Goal: Task Accomplishment & Management: Manage account settings

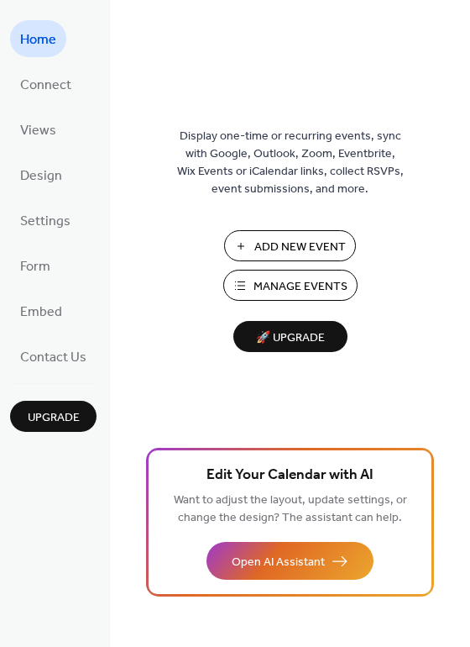
click at [291, 286] on span "Manage Events" at bounding box center [301, 287] width 94 height 18
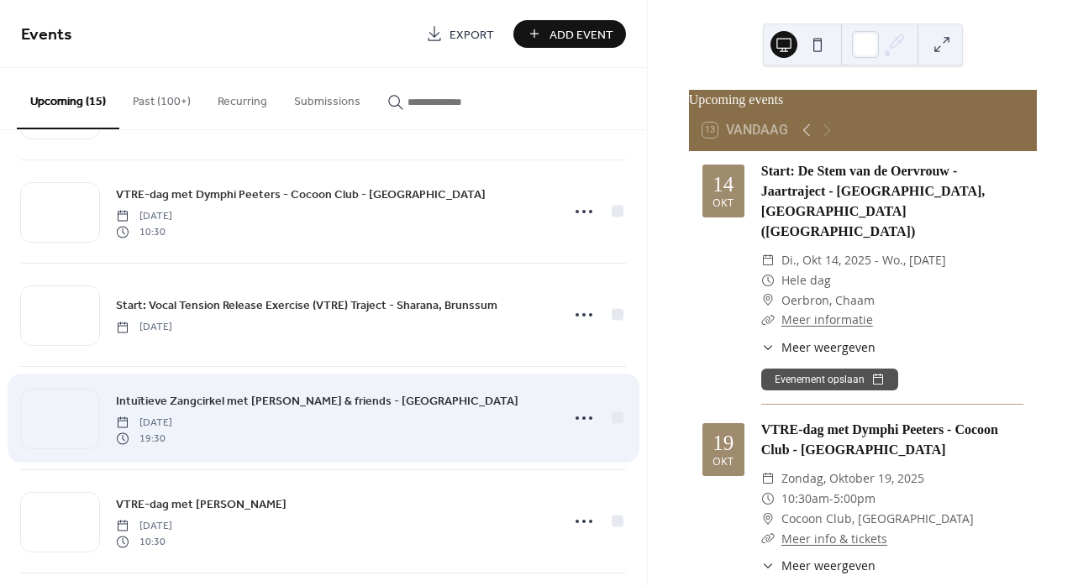
scroll to position [71, 0]
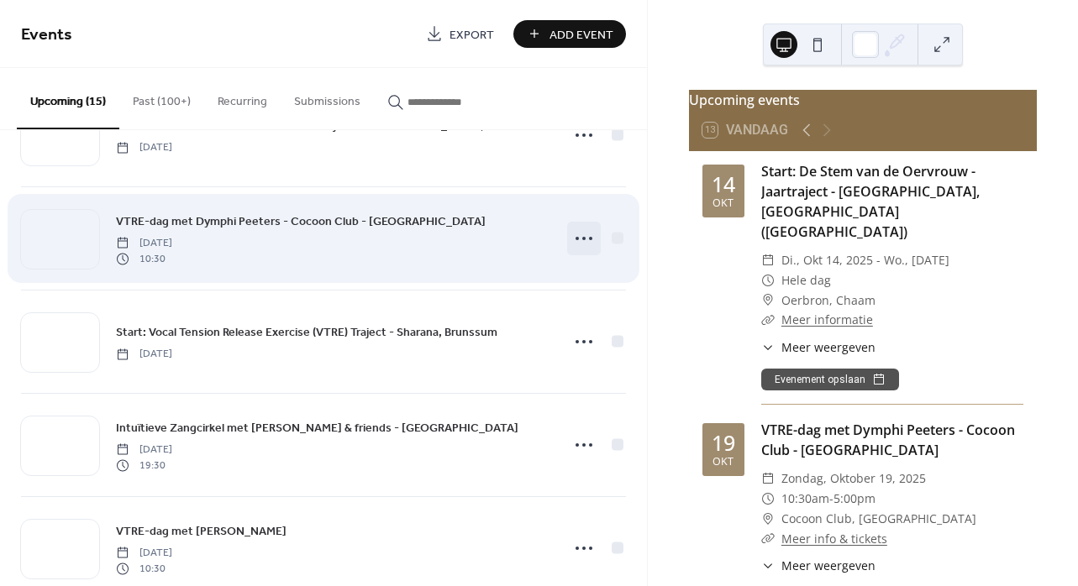
click at [577, 244] on icon at bounding box center [583, 238] width 27 height 27
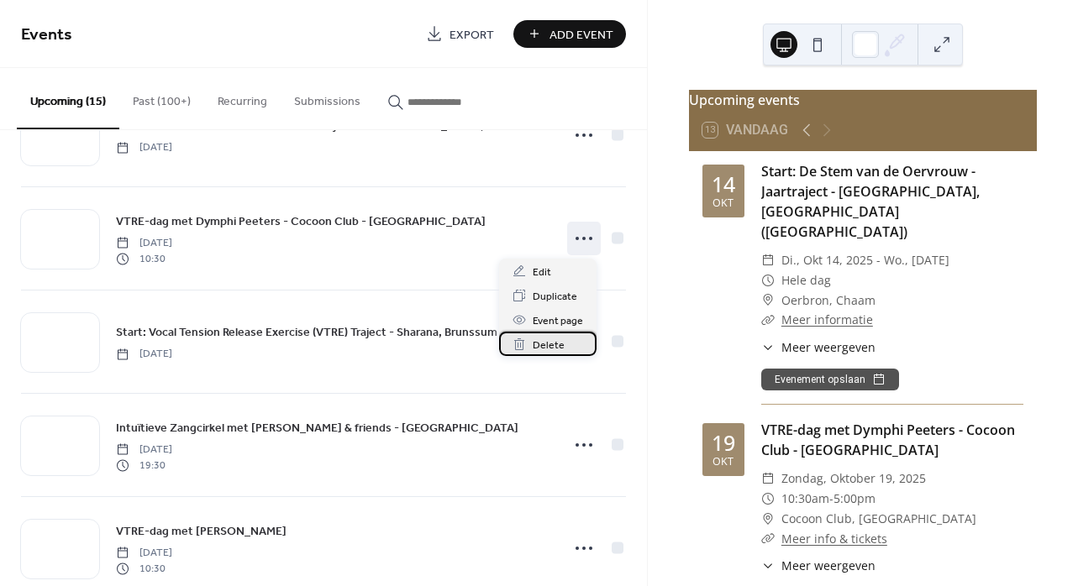
click at [549, 347] on span "Delete" at bounding box center [549, 346] width 32 height 18
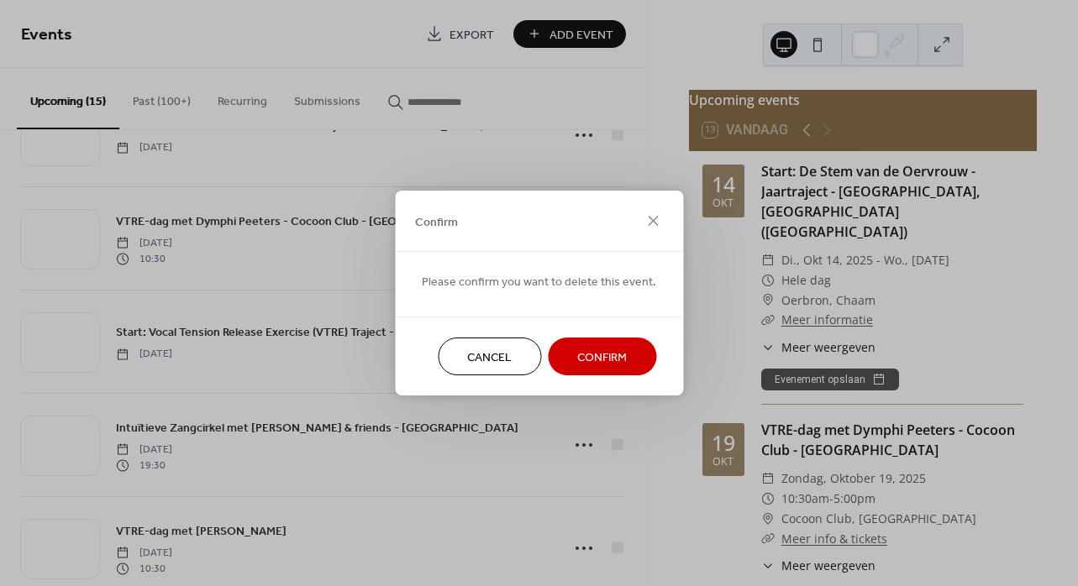
click at [595, 356] on span "Confirm" at bounding box center [602, 358] width 50 height 18
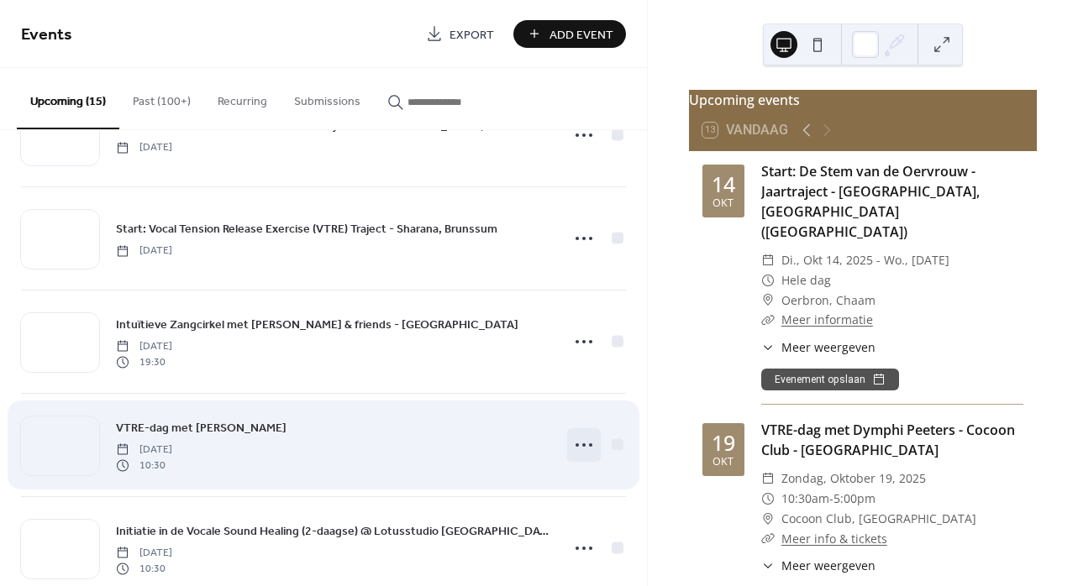
click at [576, 448] on icon at bounding box center [583, 445] width 27 height 27
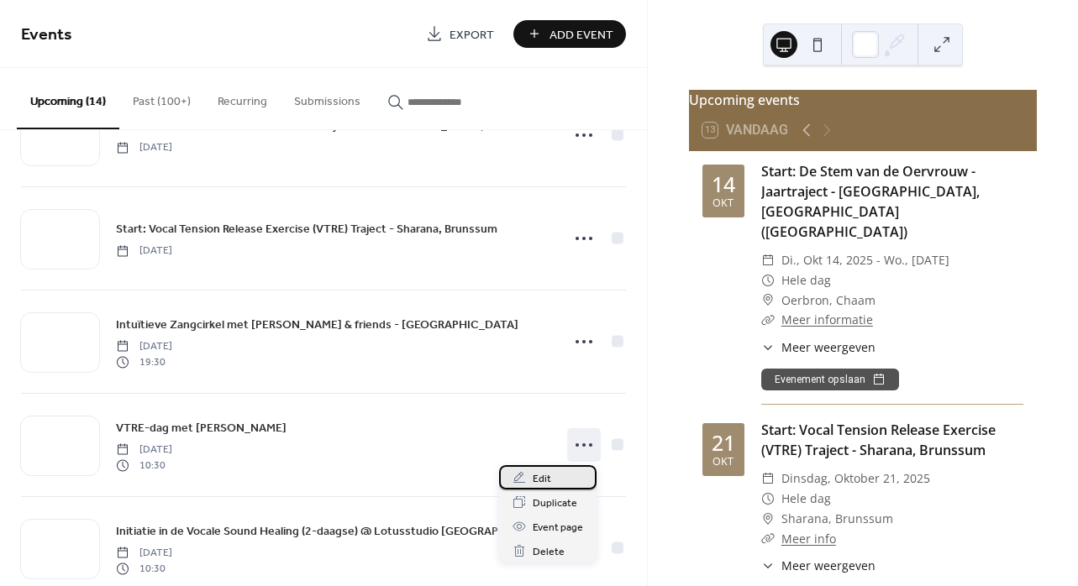
click at [535, 478] on span "Edit" at bounding box center [542, 479] width 18 height 18
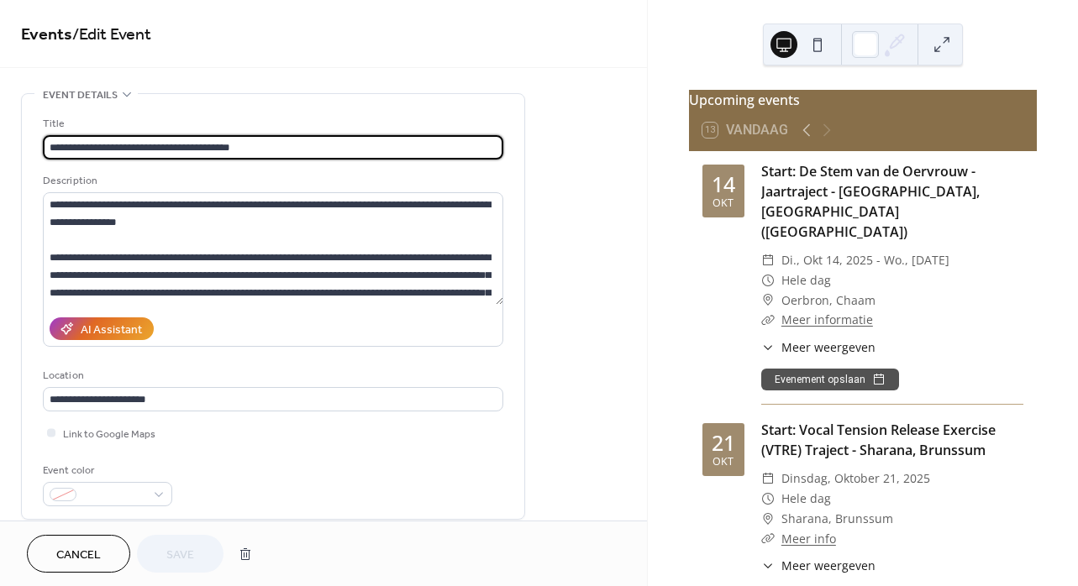
drag, startPoint x: 75, startPoint y: 145, endPoint x: 51, endPoint y: 149, distance: 23.8
click at [51, 149] on input "**********" at bounding box center [273, 147] width 460 height 24
click at [197, 150] on input "**********" at bounding box center [273, 147] width 460 height 24
type input "**********"
click at [188, 553] on span "Save" at bounding box center [180, 556] width 28 height 18
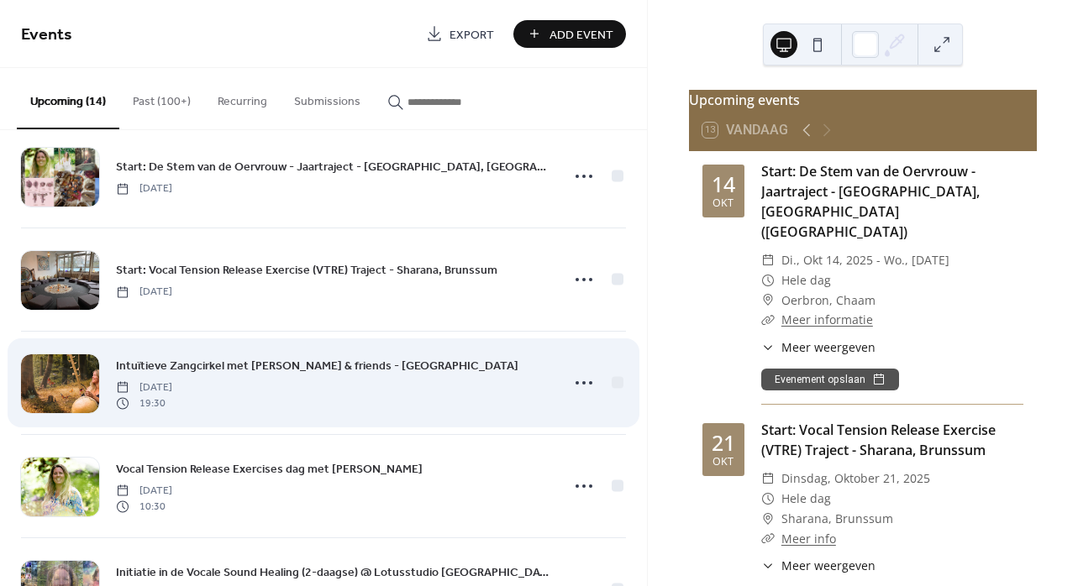
scroll to position [47, 0]
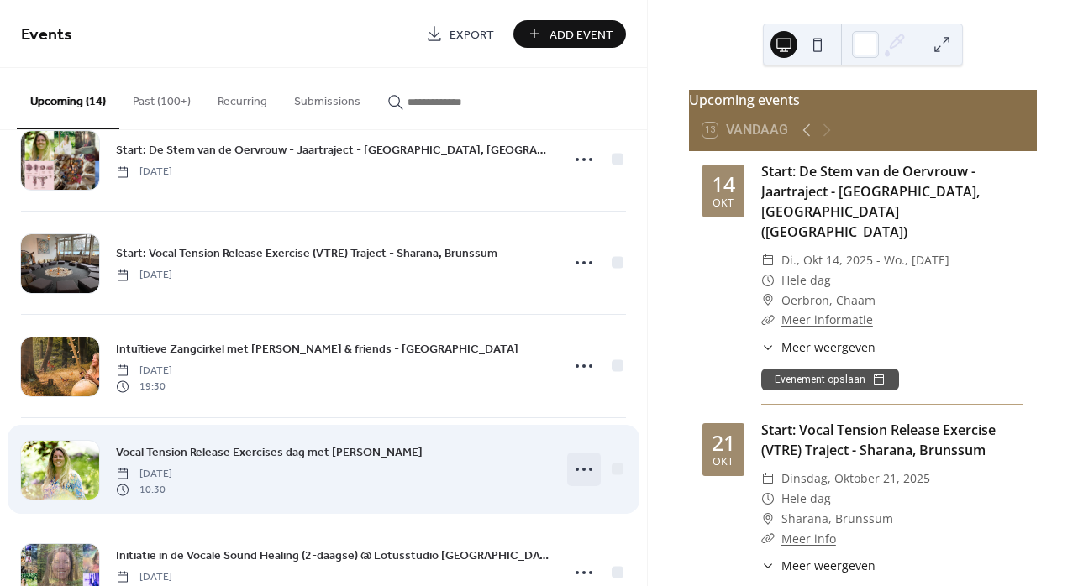
click at [582, 470] on icon at bounding box center [583, 469] width 27 height 27
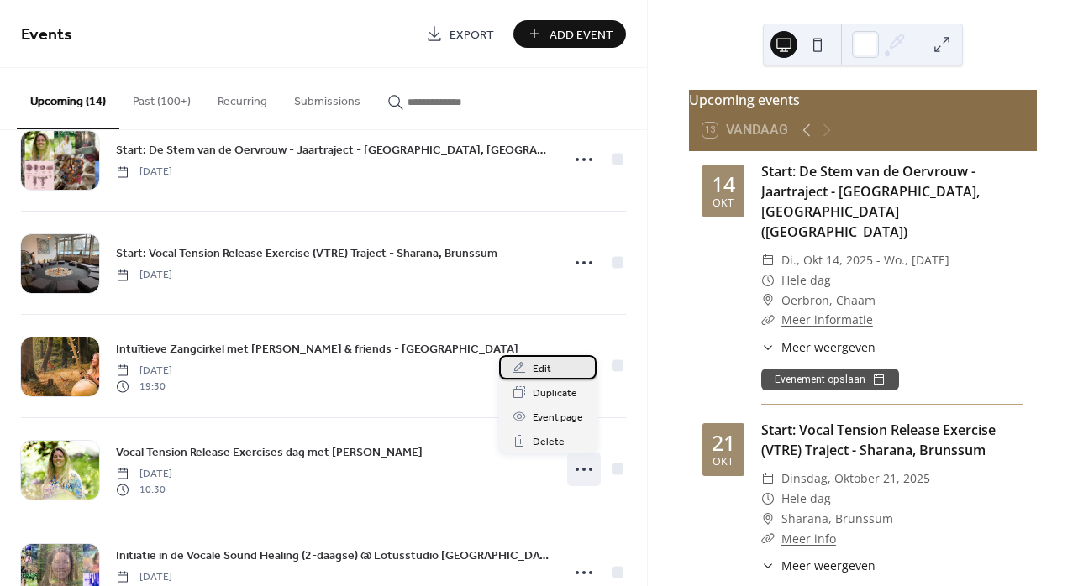
click at [544, 374] on span "Edit" at bounding box center [542, 369] width 18 height 18
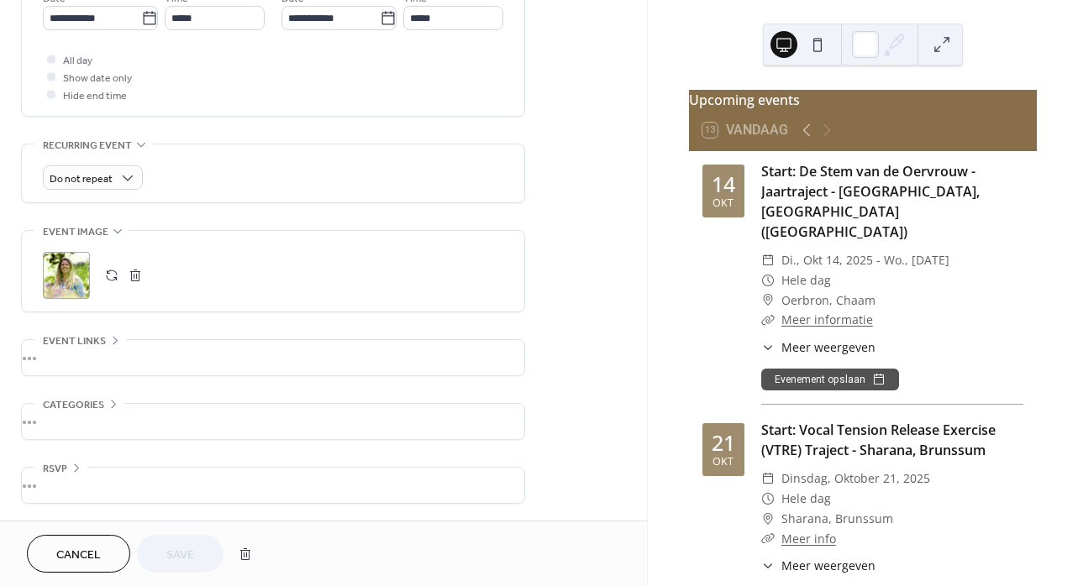
scroll to position [606, 0]
click at [136, 272] on button "button" at bounding box center [135, 276] width 24 height 24
click at [113, 270] on button "button" at bounding box center [112, 276] width 24 height 24
click at [187, 550] on span "Save" at bounding box center [180, 556] width 28 height 18
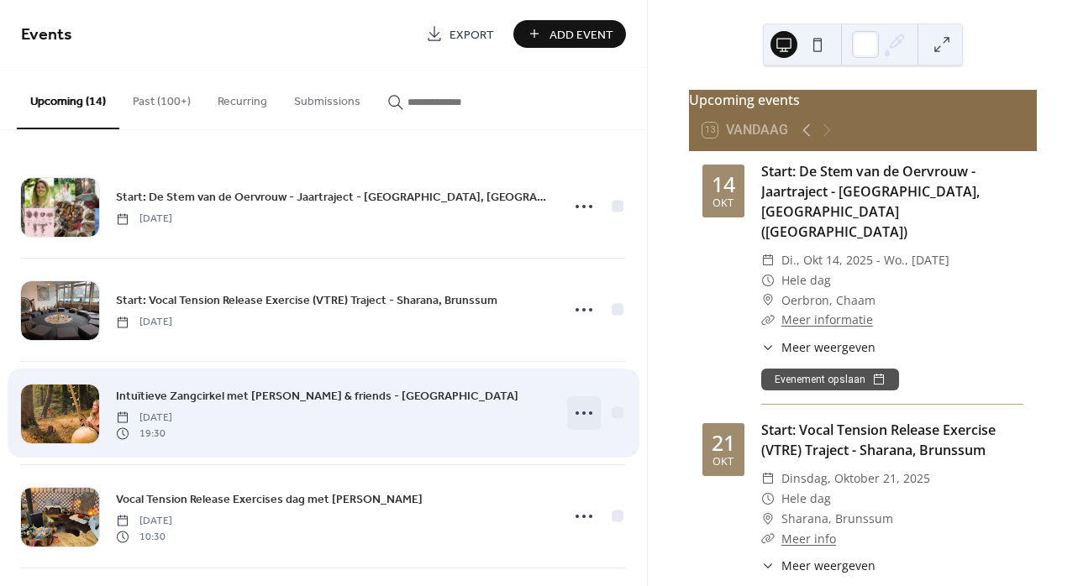
click at [581, 412] on icon at bounding box center [583, 413] width 27 height 27
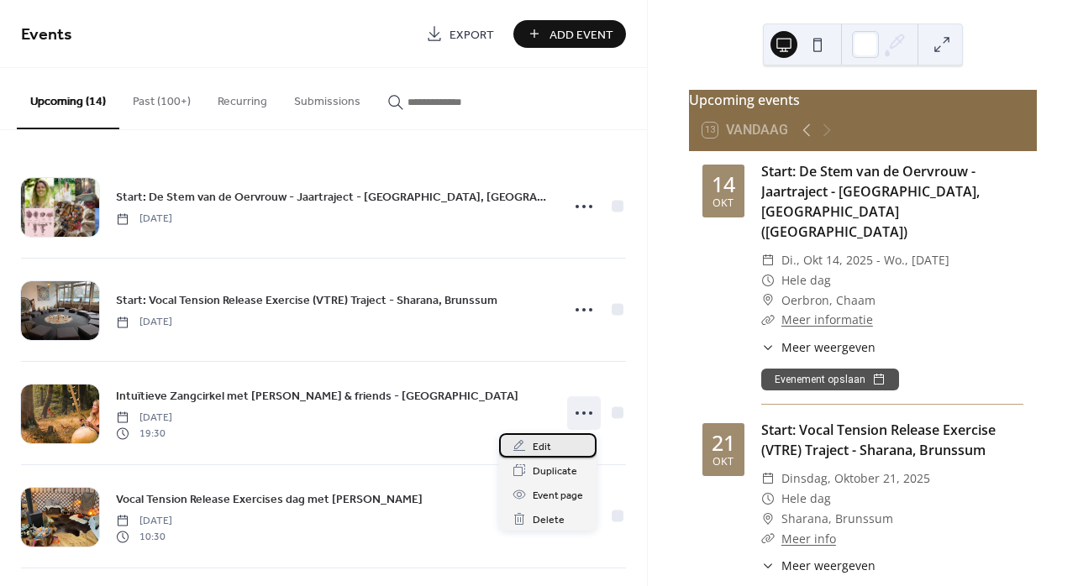
click at [546, 449] on span "Edit" at bounding box center [542, 447] width 18 height 18
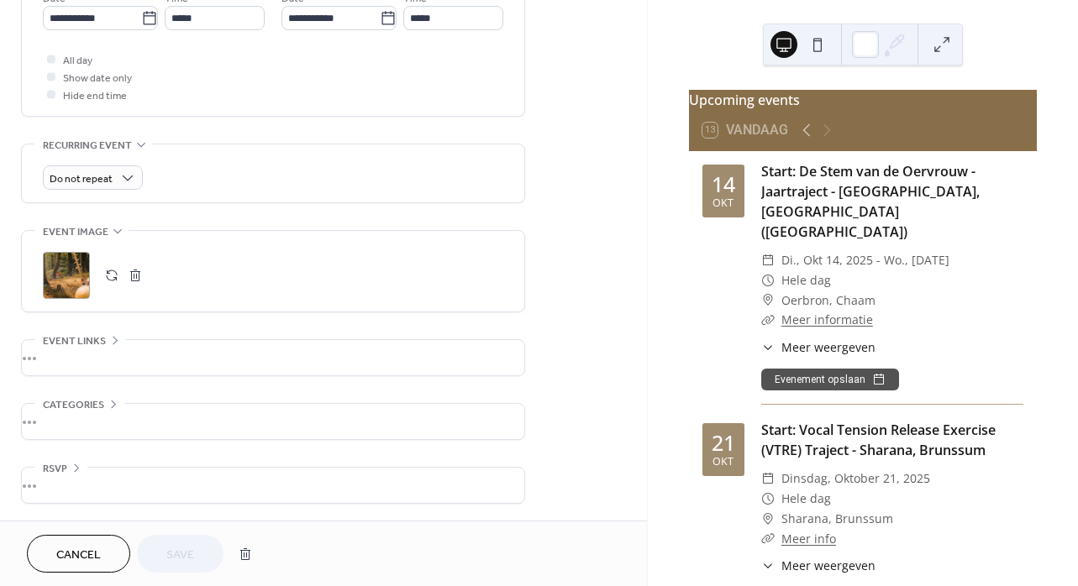
scroll to position [606, 0]
click at [134, 273] on button "button" at bounding box center [135, 276] width 24 height 24
click at [111, 270] on button "button" at bounding box center [112, 276] width 24 height 24
click at [189, 552] on span "Save" at bounding box center [180, 556] width 28 height 18
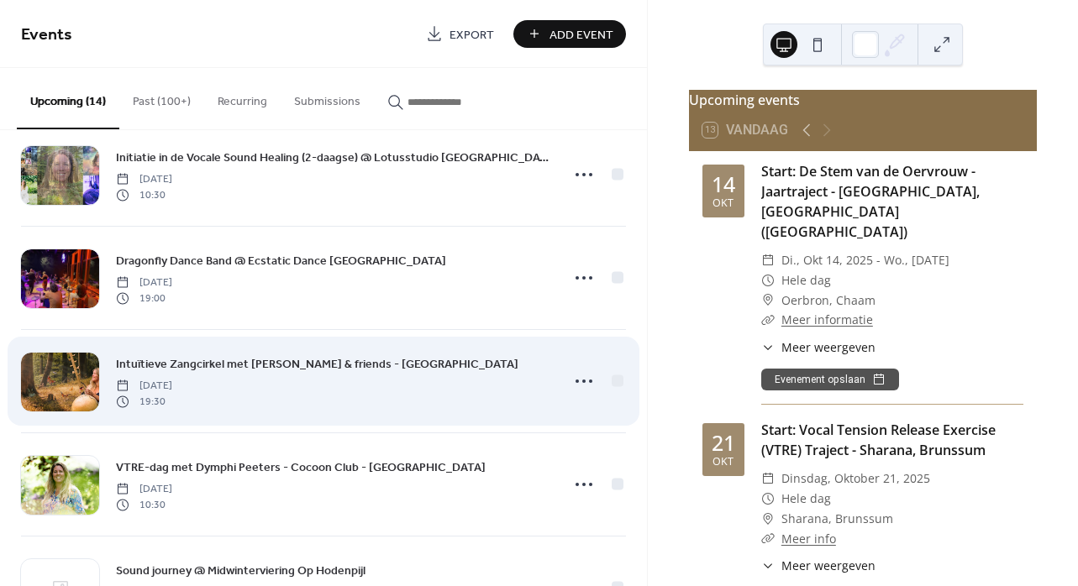
scroll to position [463, 0]
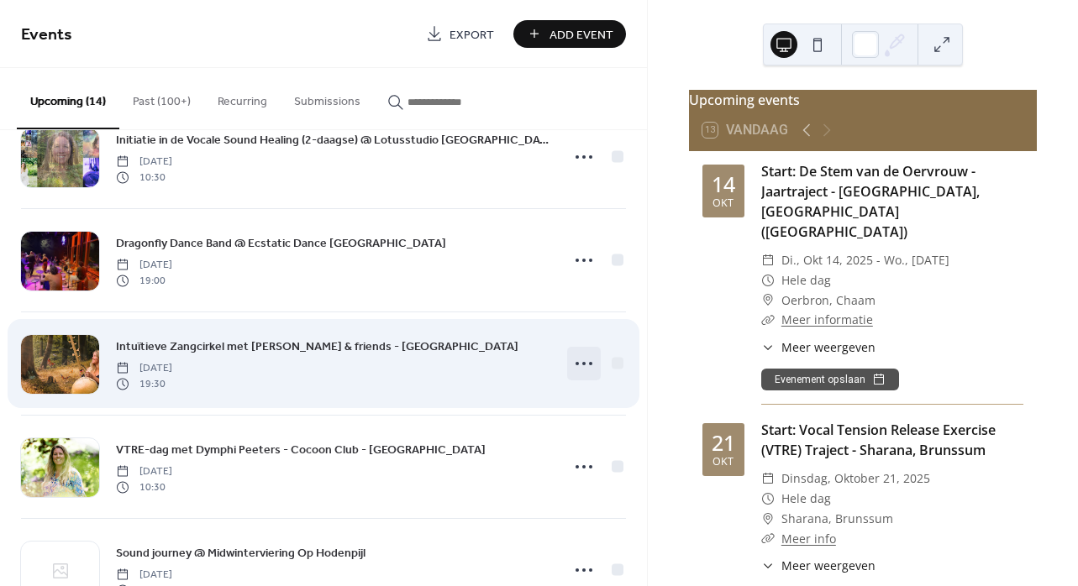
click at [577, 365] on icon at bounding box center [583, 363] width 27 height 27
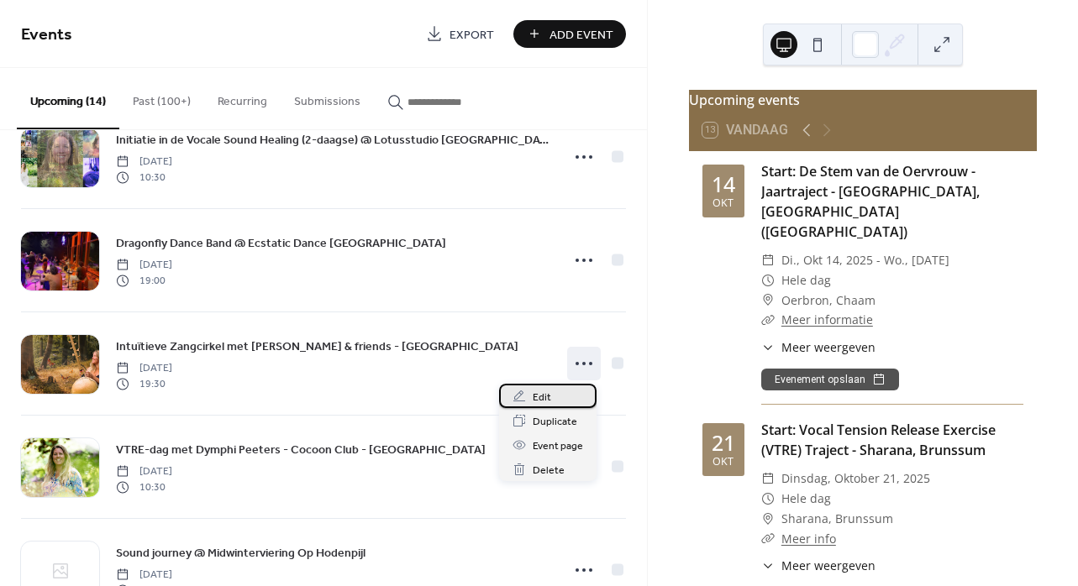
click at [536, 398] on span "Edit" at bounding box center [542, 398] width 18 height 18
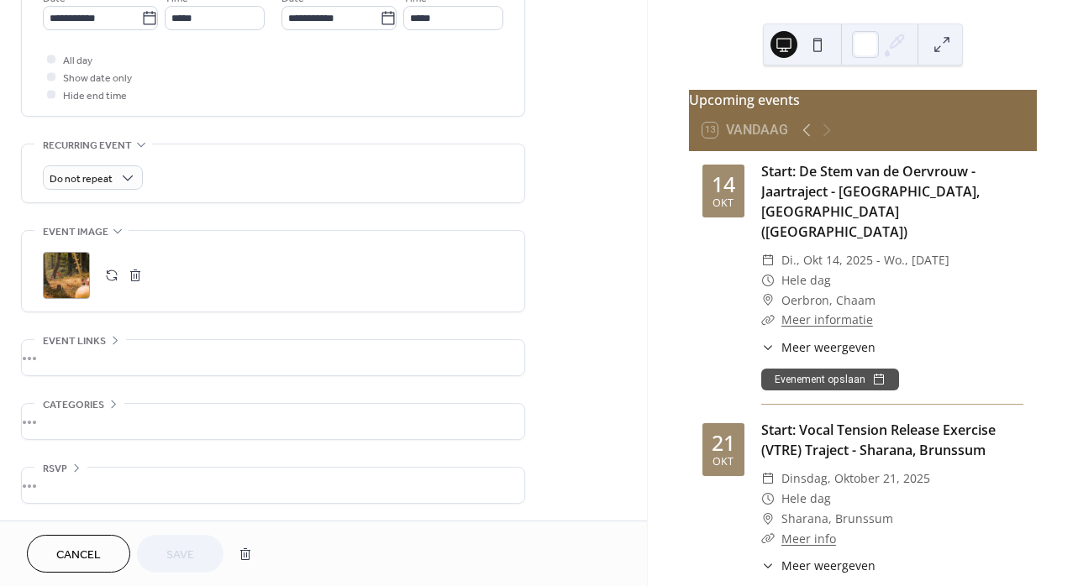
scroll to position [606, 0]
click at [134, 275] on button "button" at bounding box center [135, 276] width 24 height 24
click at [111, 273] on button "button" at bounding box center [112, 276] width 24 height 24
click at [189, 553] on span "Save" at bounding box center [180, 556] width 28 height 18
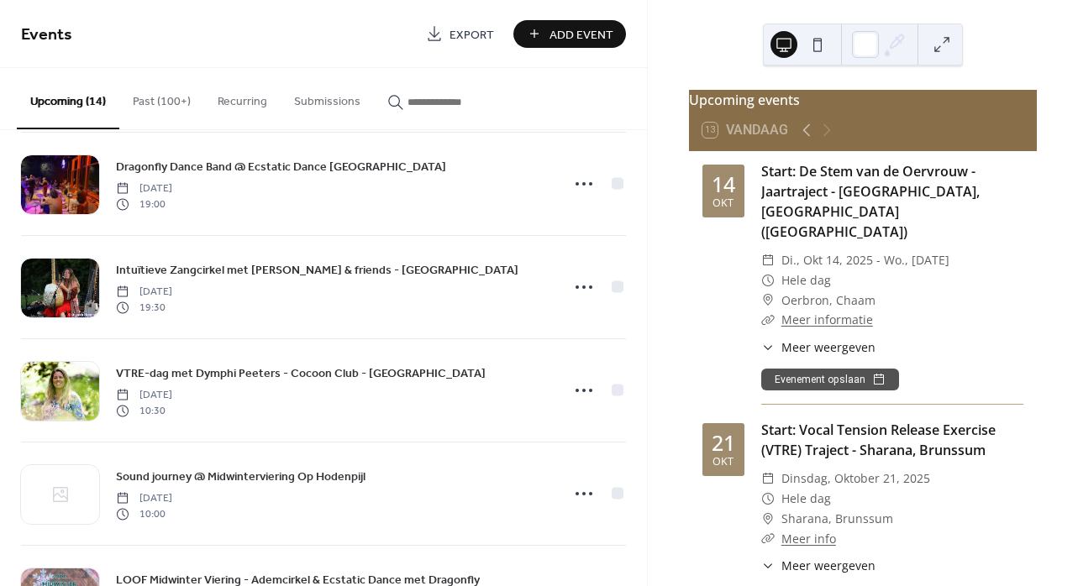
scroll to position [546, 0]
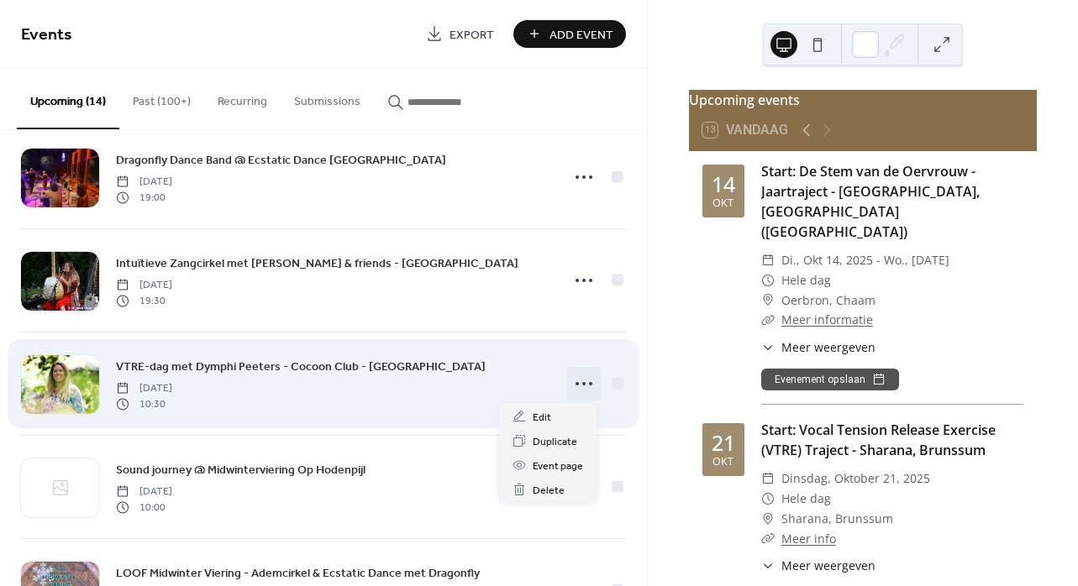
click at [577, 383] on icon at bounding box center [583, 383] width 27 height 27
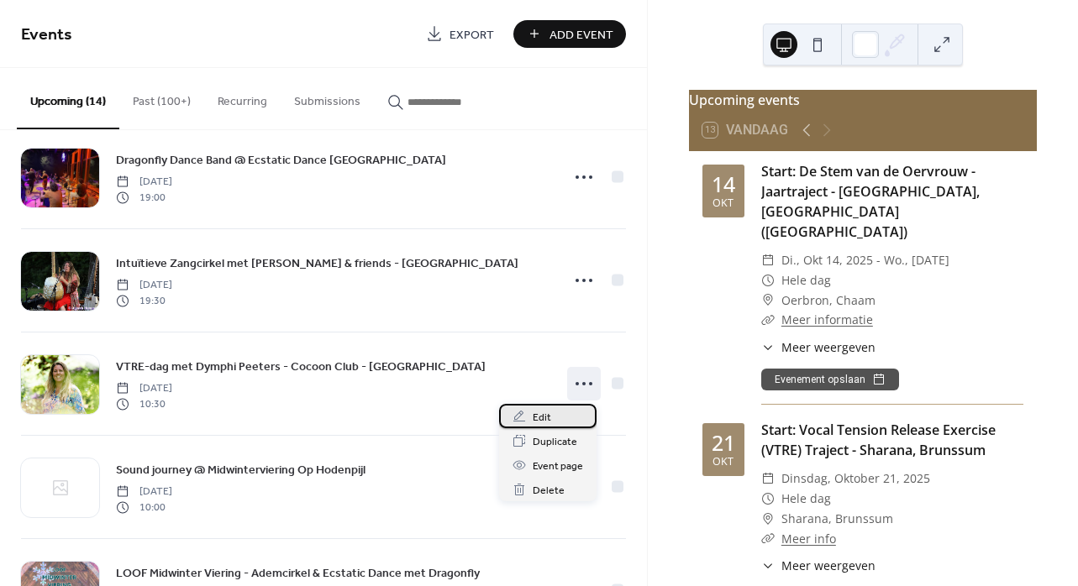
click at [539, 417] on span "Edit" at bounding box center [542, 418] width 18 height 18
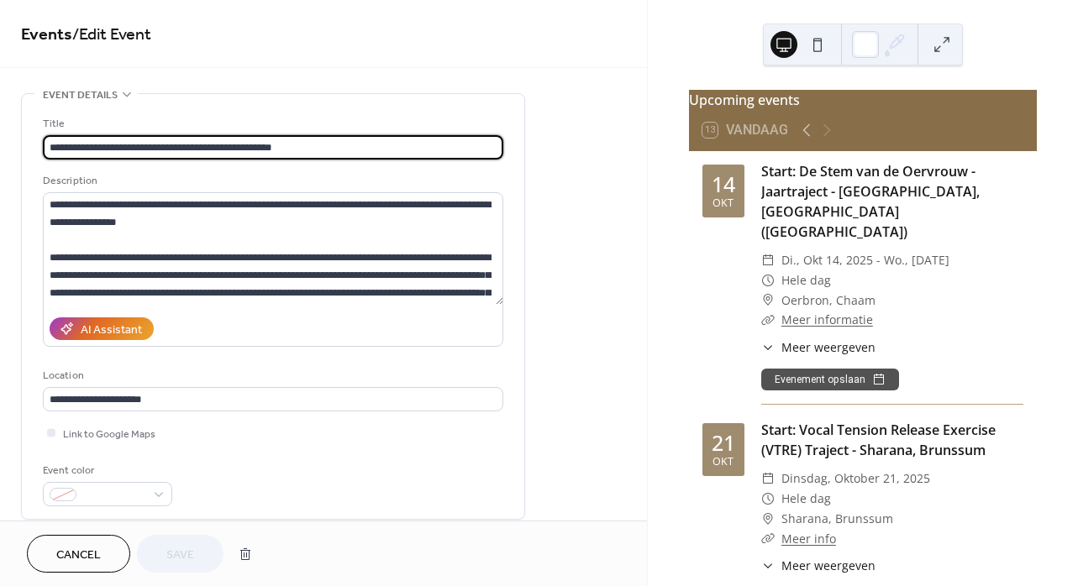
drag, startPoint x: 50, startPoint y: 147, endPoint x: 76, endPoint y: 148, distance: 26.9
click at [76, 148] on input "**********" at bounding box center [273, 147] width 460 height 24
type input "**********"
click at [194, 547] on span "Save" at bounding box center [180, 556] width 28 height 18
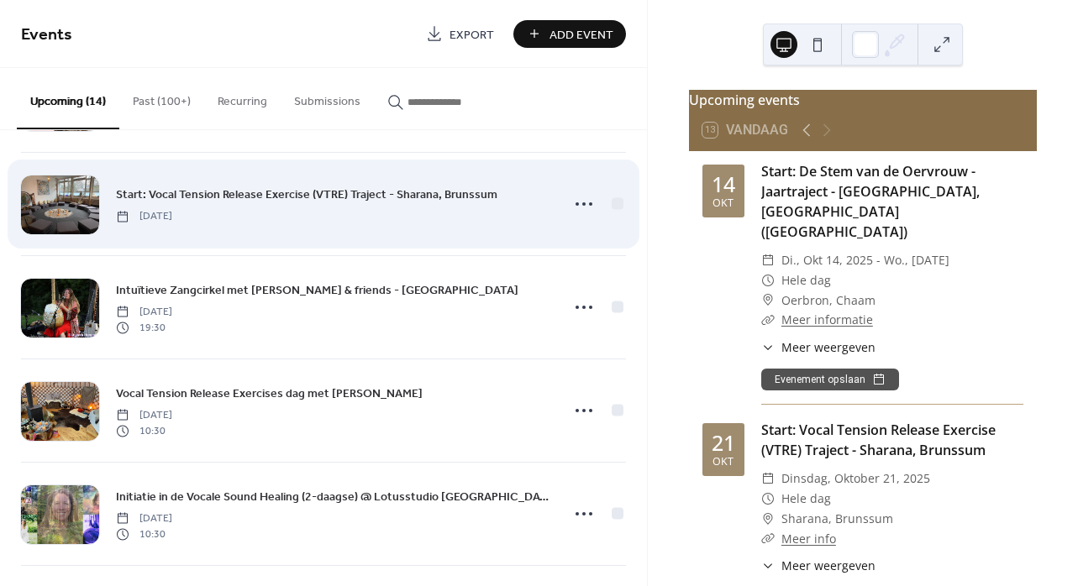
scroll to position [128, 0]
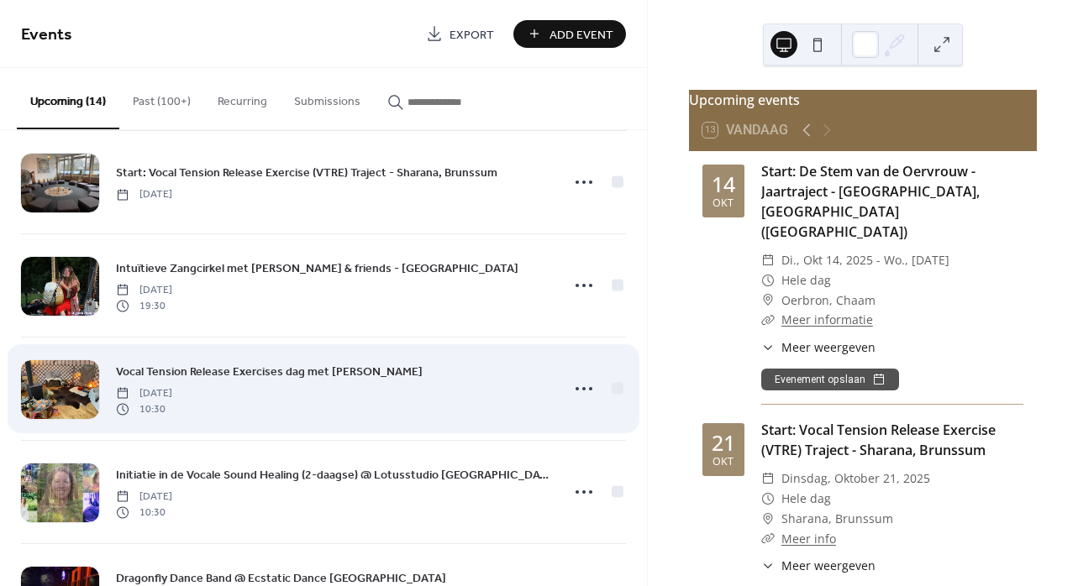
click at [226, 367] on span "Vocal Tension Release Exercises dag met [PERSON_NAME]" at bounding box center [269, 373] width 307 height 18
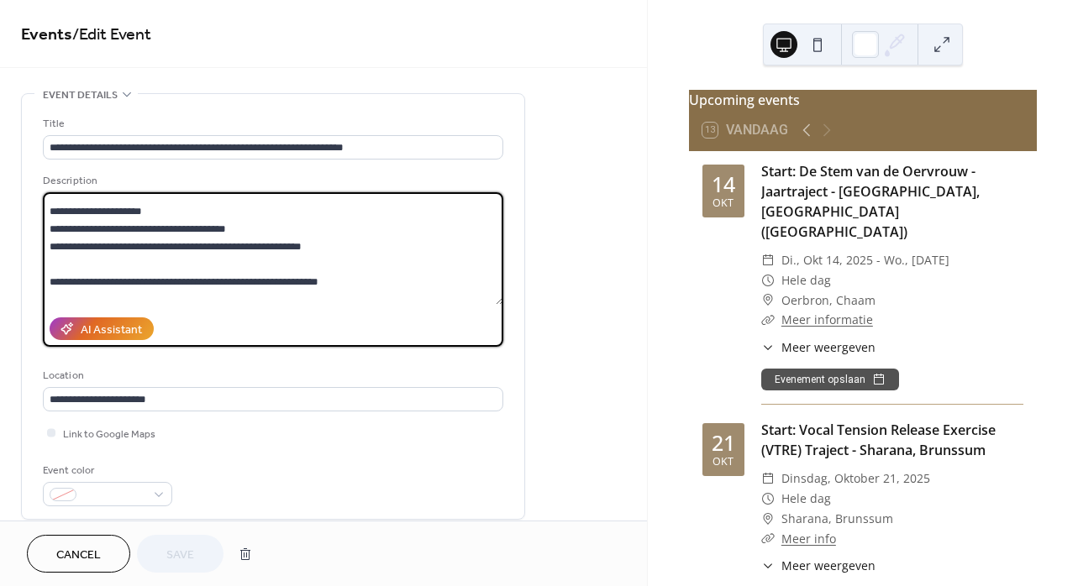
scroll to position [988, 0]
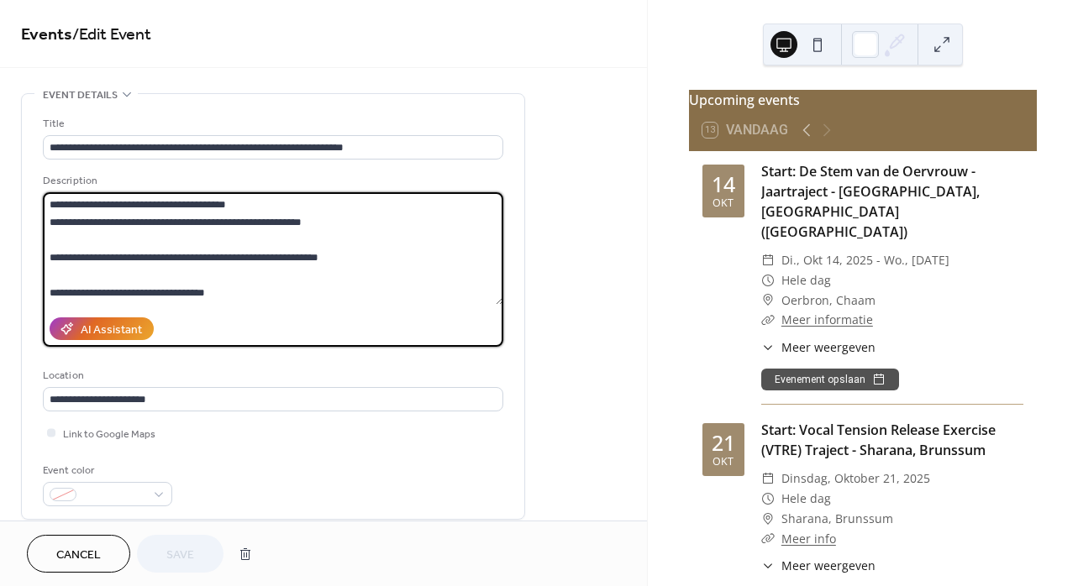
drag, startPoint x: 49, startPoint y: 205, endPoint x: 109, endPoint y: 344, distance: 151.2
click at [109, 344] on div "Description AI Assistant" at bounding box center [273, 259] width 460 height 175
click at [91, 559] on span "Cancel" at bounding box center [78, 556] width 45 height 18
